Goal: Task Accomplishment & Management: Use online tool/utility

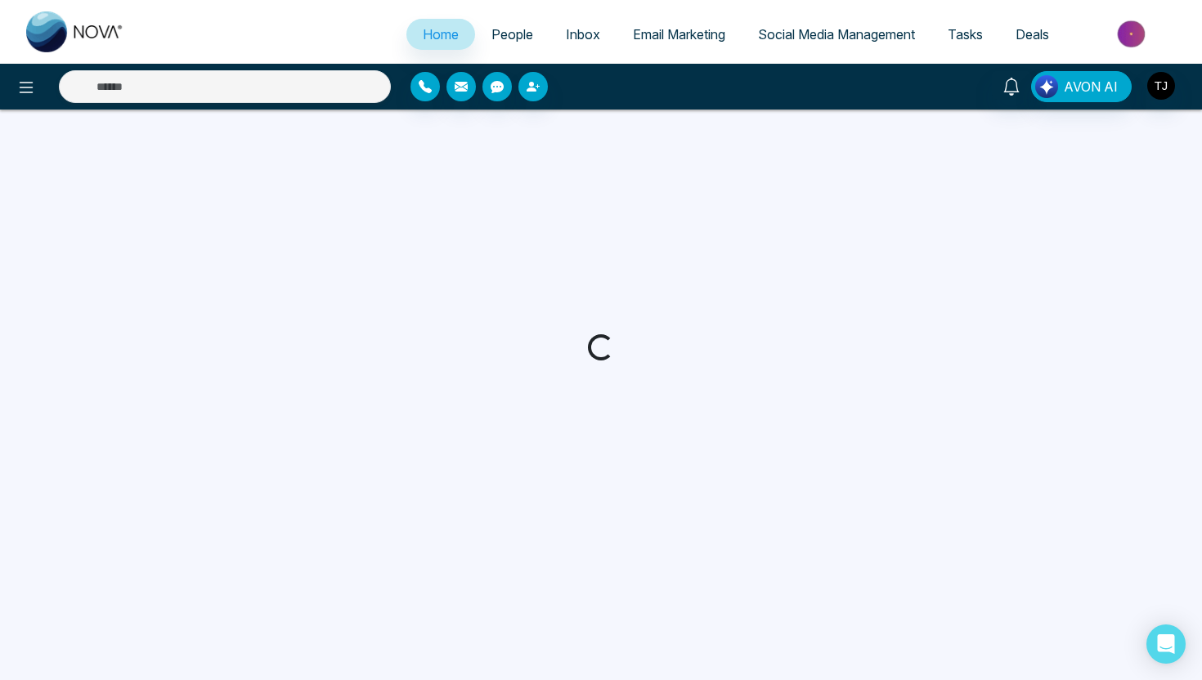
select select "*"
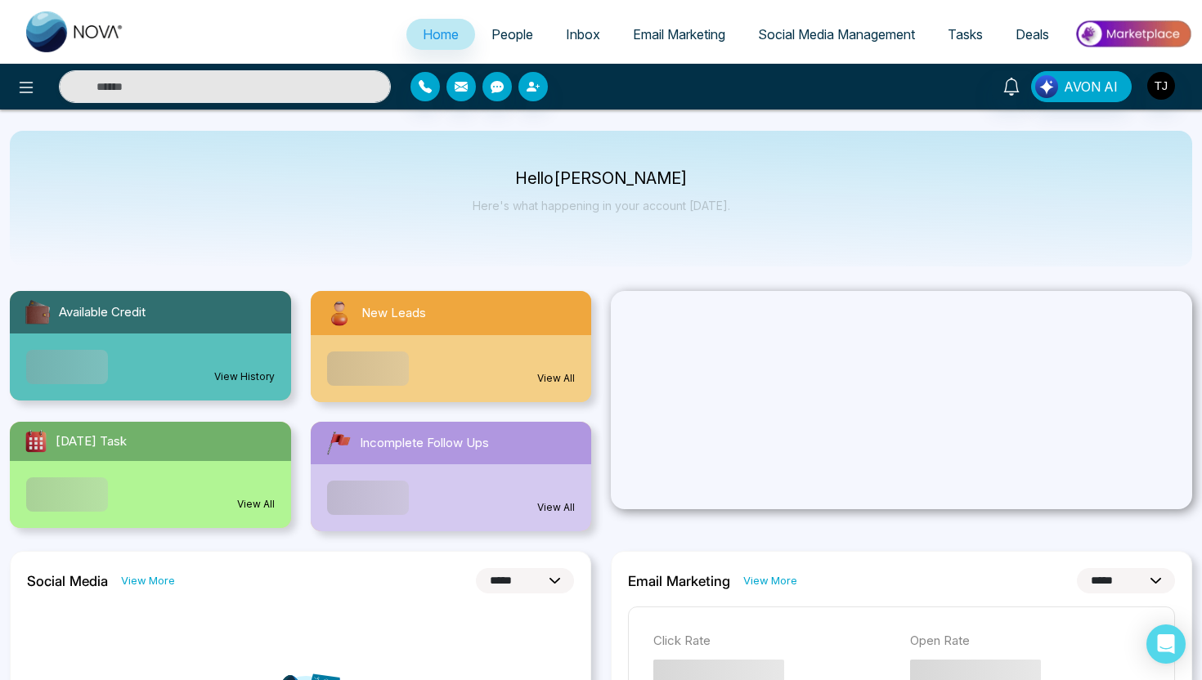
click at [795, 34] on span "Social Media Management" at bounding box center [836, 34] width 157 height 16
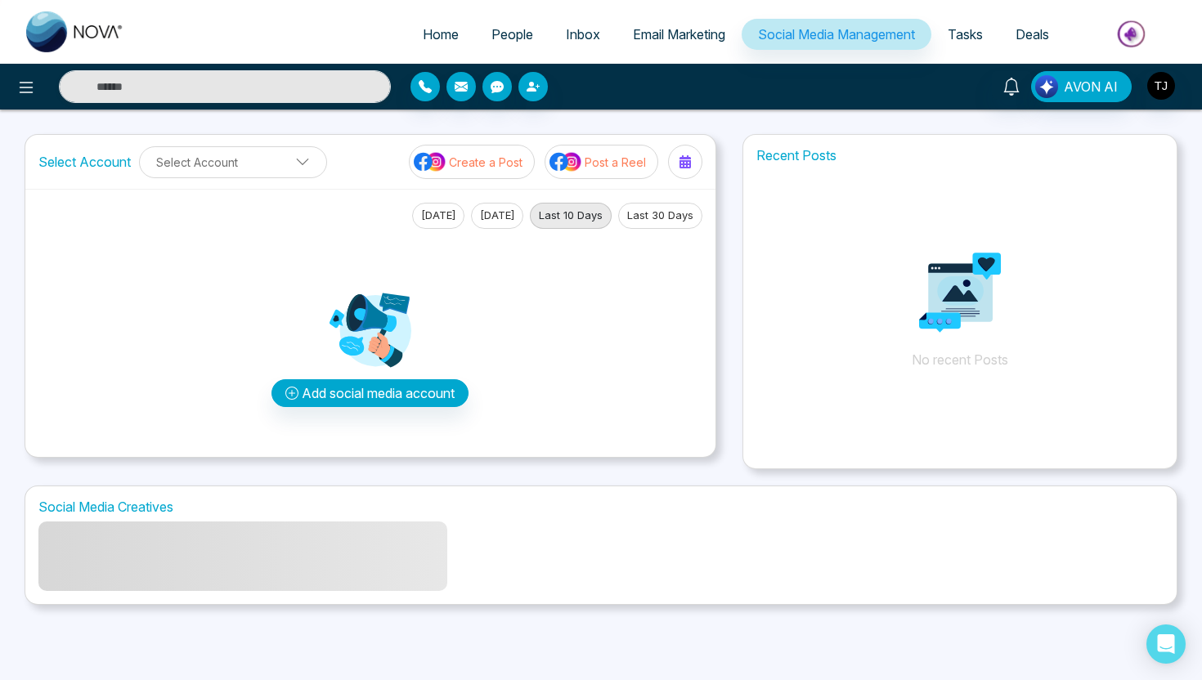
click at [459, 162] on p "Create a Post" at bounding box center [486, 162] width 74 height 17
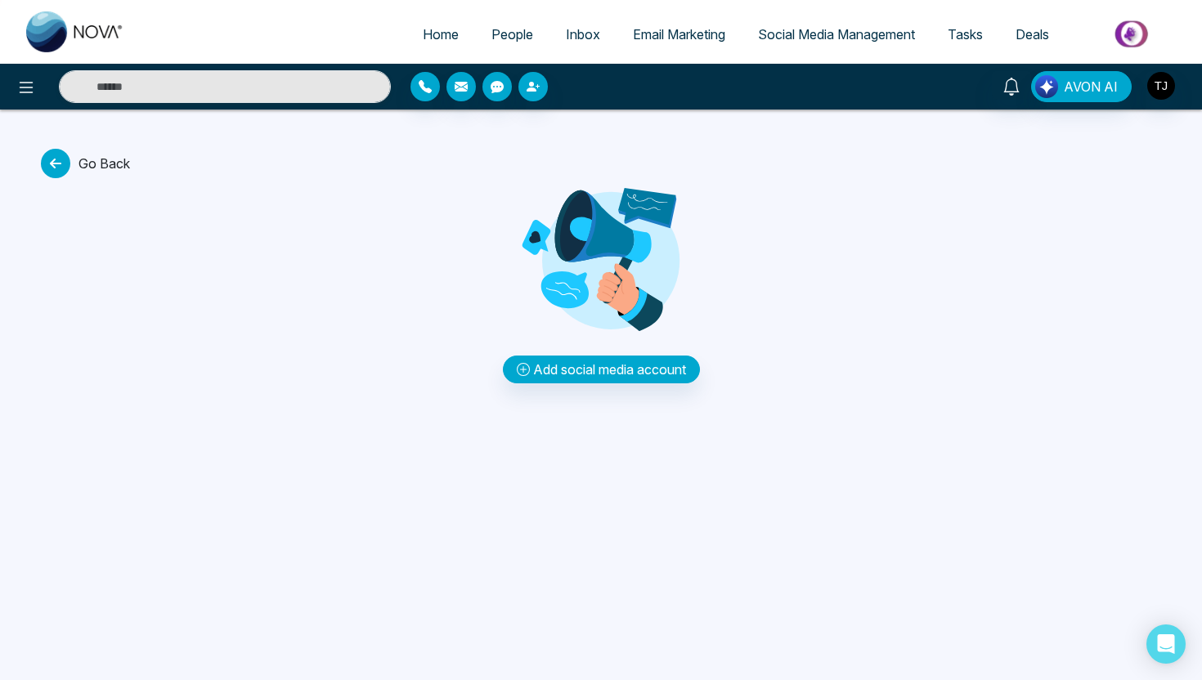
click at [46, 168] on icon at bounding box center [55, 163] width 29 height 29
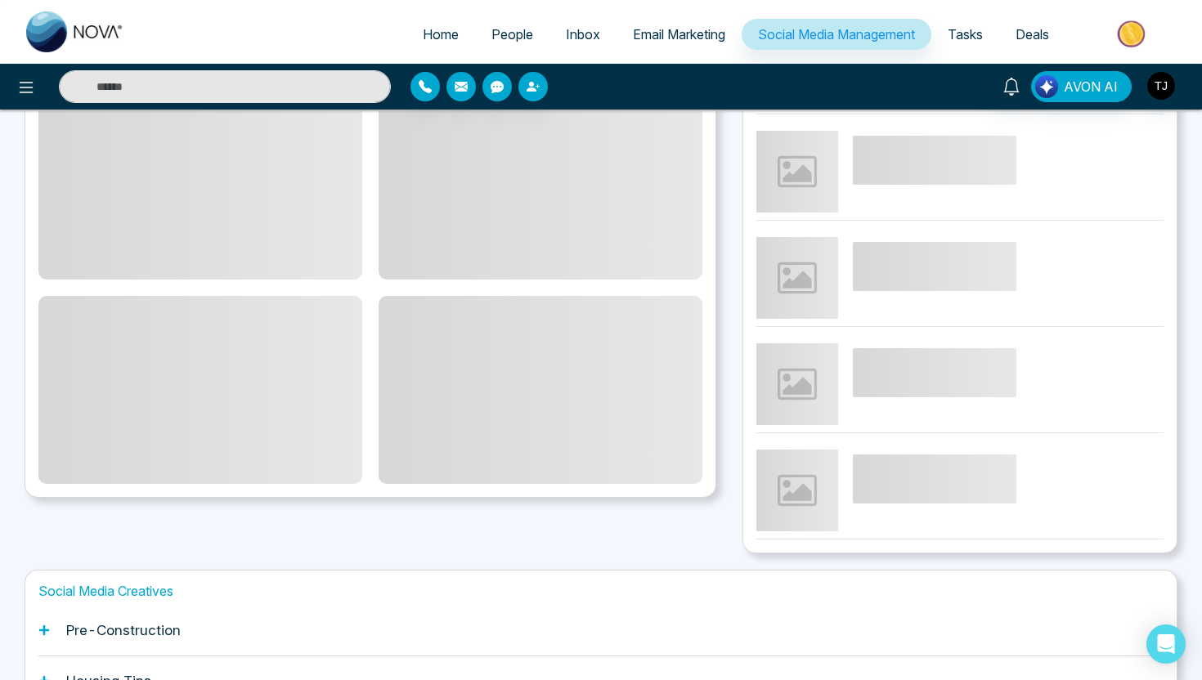
scroll to position [376, 0]
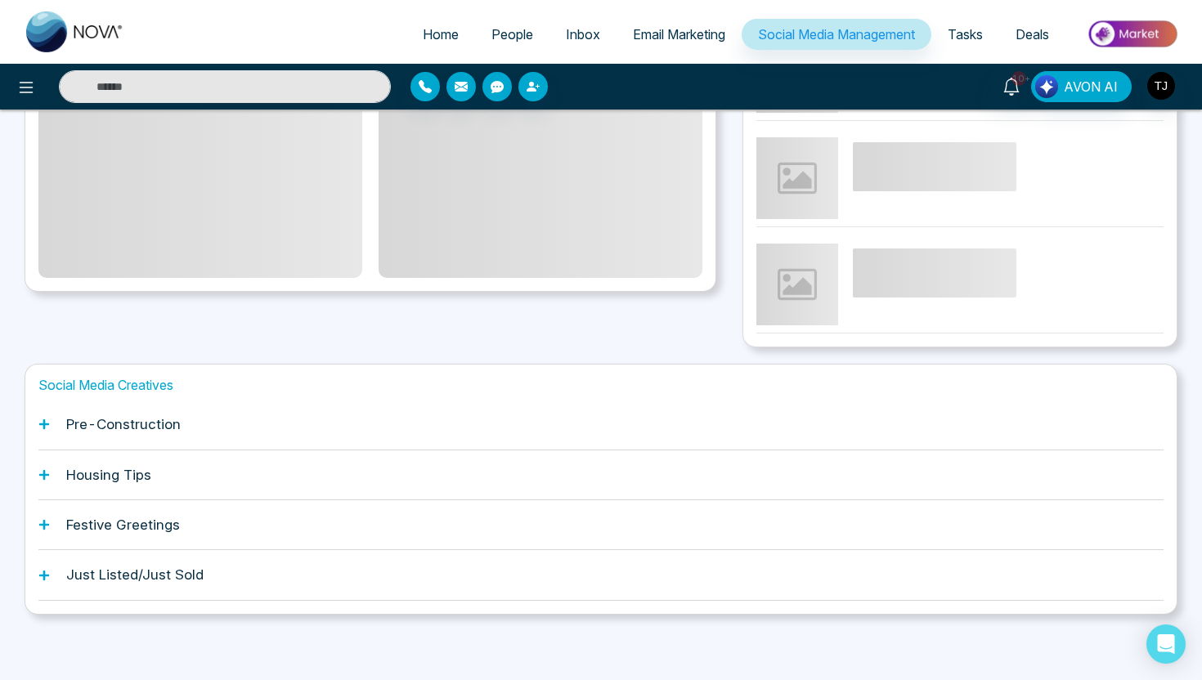
click at [55, 428] on div "Pre-Construction" at bounding box center [600, 425] width 1125 height 50
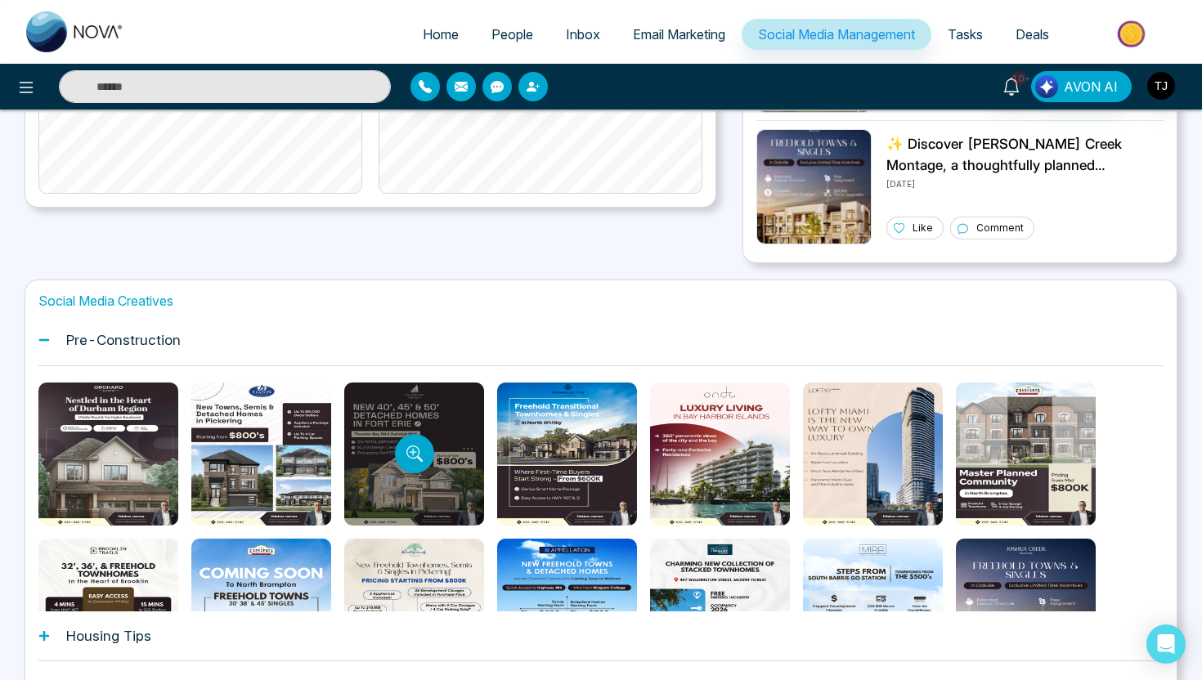
scroll to position [468, 0]
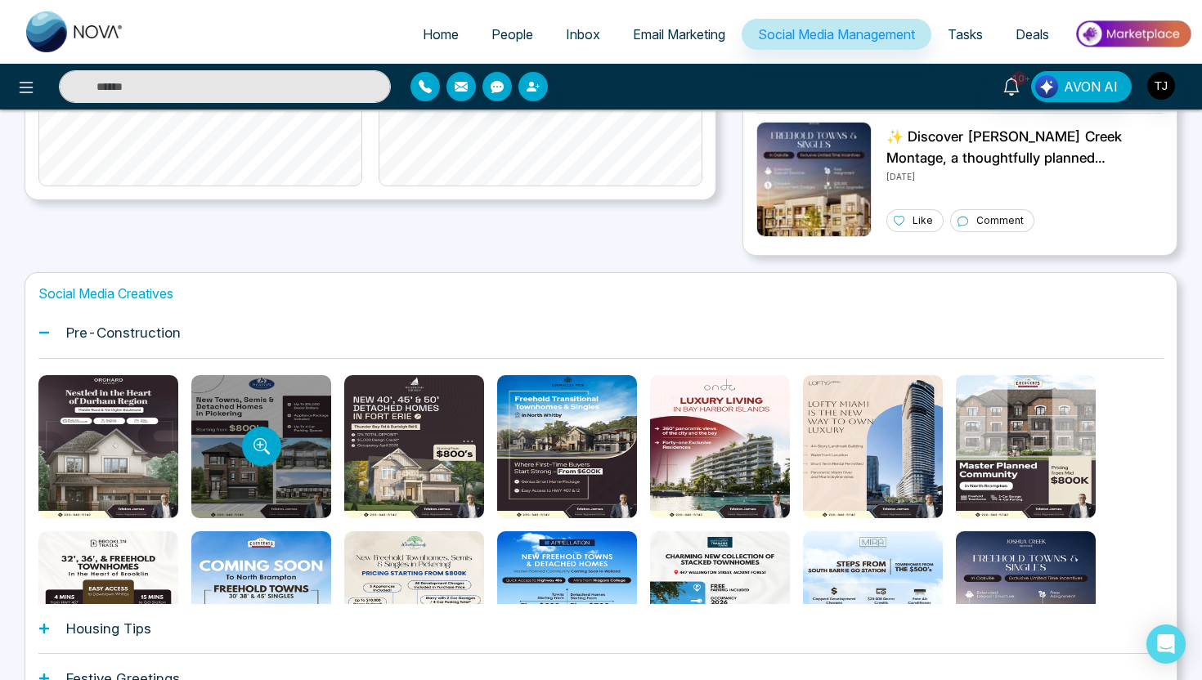
click at [294, 483] on div at bounding box center [261, 446] width 140 height 143
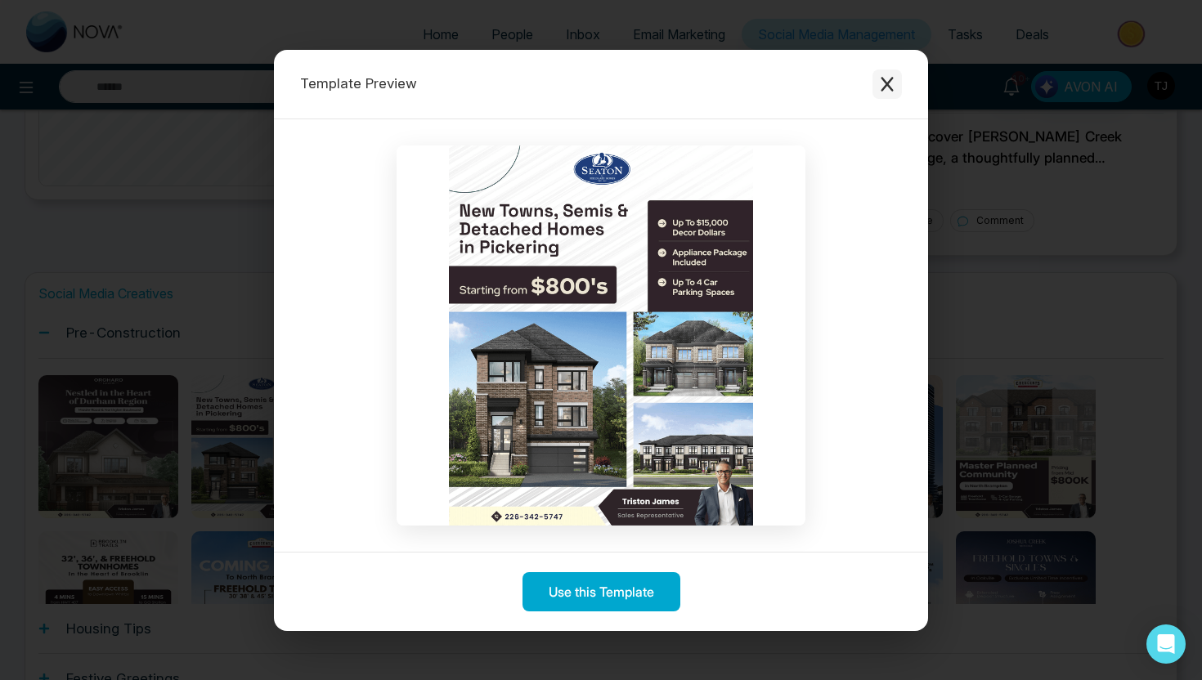
click at [875, 92] on button "Close modal" at bounding box center [886, 83] width 29 height 29
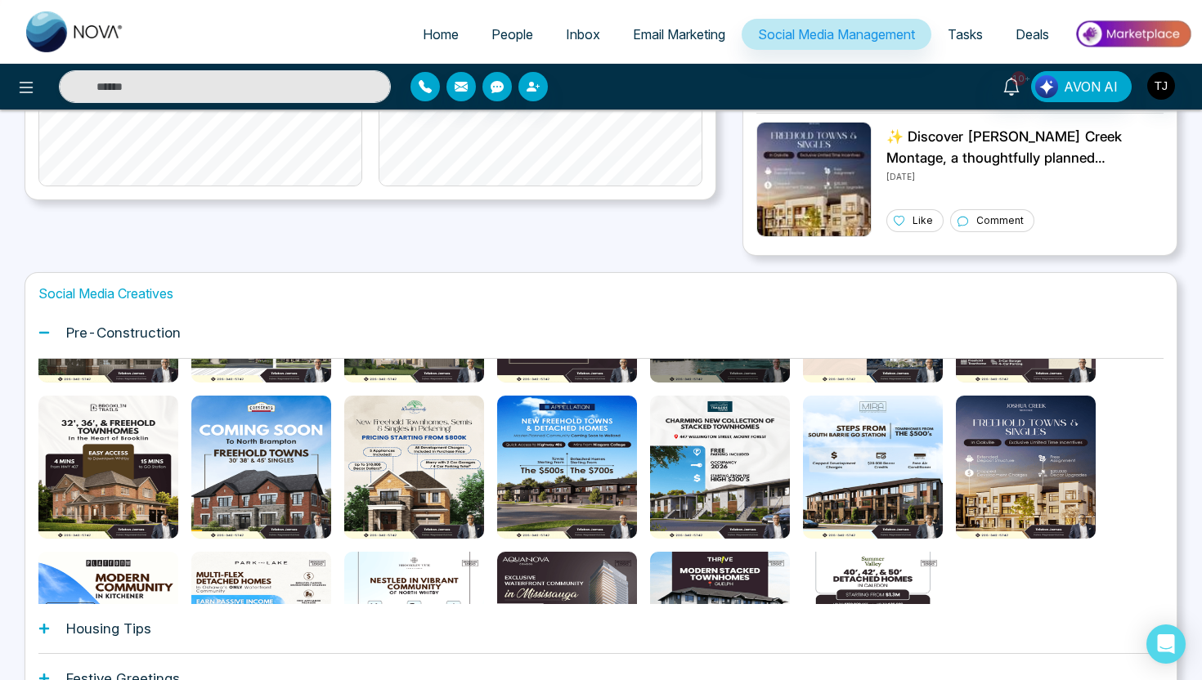
scroll to position [0, 0]
